Goal: Find specific page/section: Find specific page/section

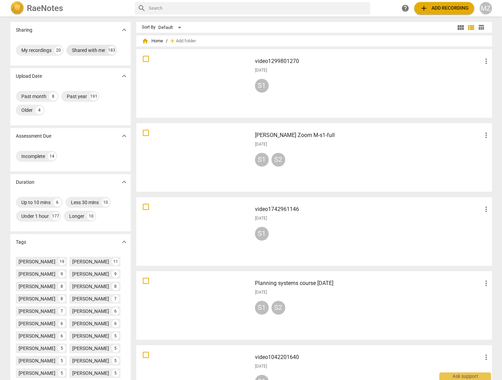
click at [84, 49] on div "Shared with me" at bounding box center [88, 50] width 33 height 7
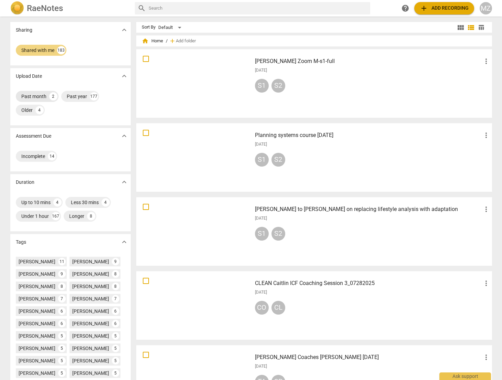
click at [37, 96] on div "Past month" at bounding box center [33, 96] width 25 height 7
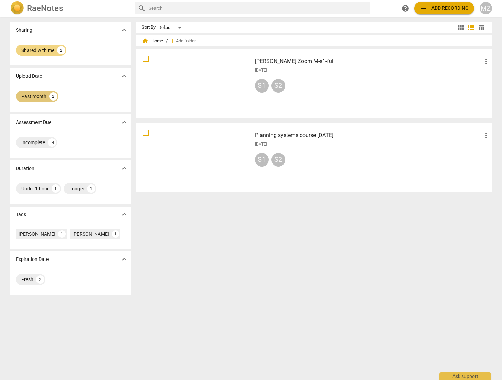
click at [37, 96] on div "Past month" at bounding box center [33, 96] width 25 height 7
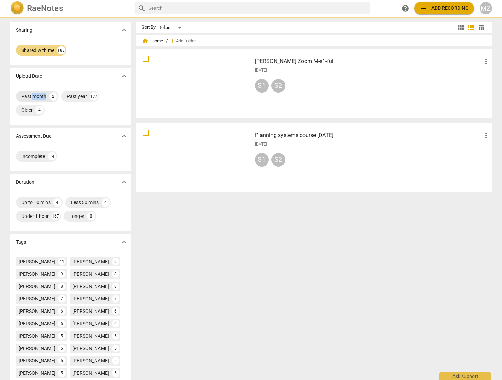
click at [37, 96] on div "Past month" at bounding box center [33, 96] width 25 height 7
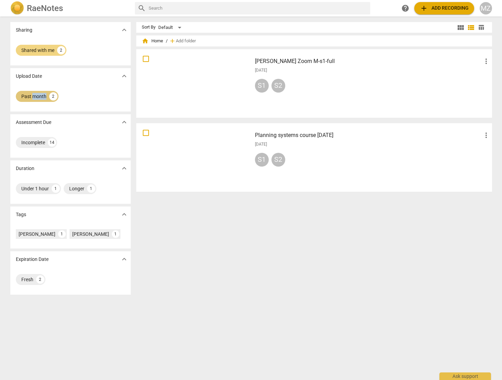
click at [37, 96] on div "Past month" at bounding box center [33, 96] width 25 height 7
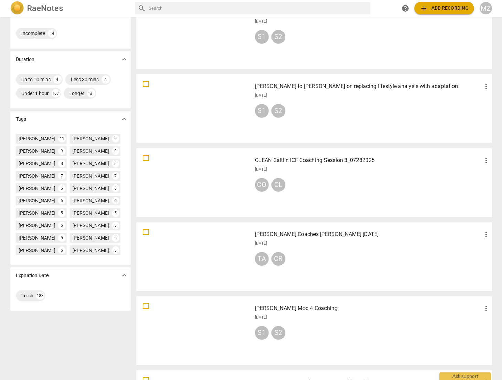
scroll to position [126, 0]
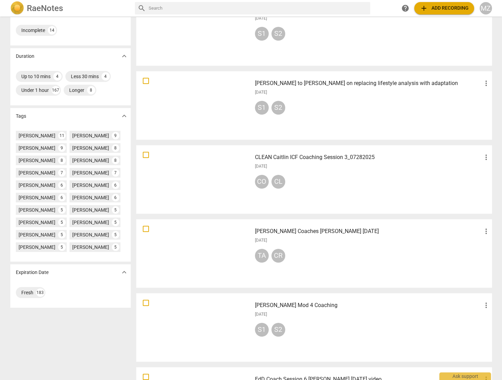
click at [199, 178] on div at bounding box center [194, 180] width 111 height 64
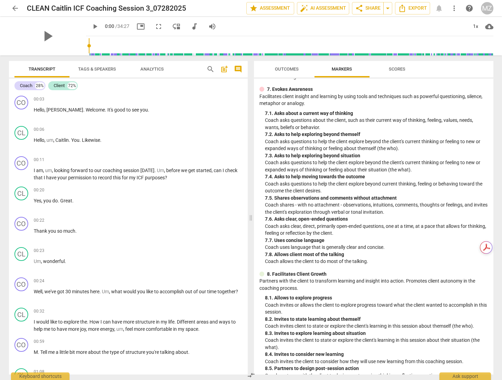
scroll to position [639, 0]
